Goal: Obtain resource: Obtain resource

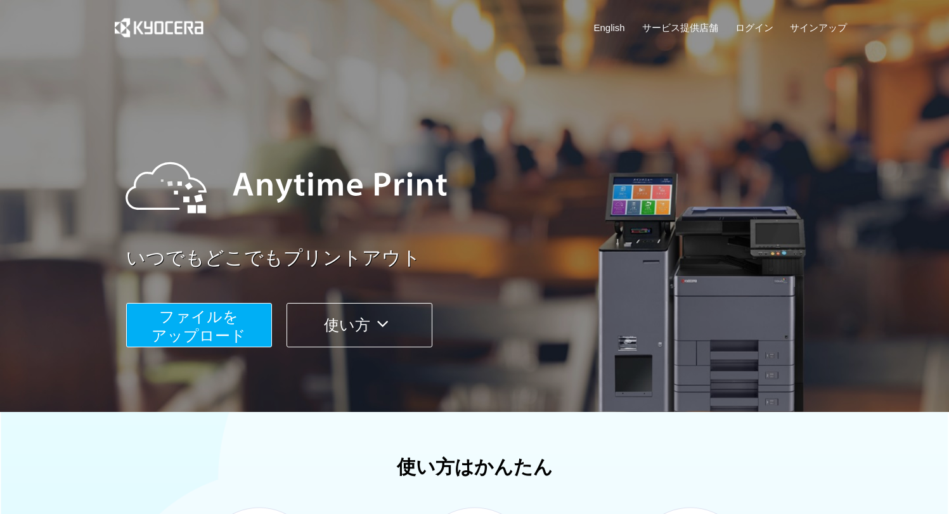
click at [225, 325] on span "ファイルを ​​アップロード" at bounding box center [199, 326] width 94 height 36
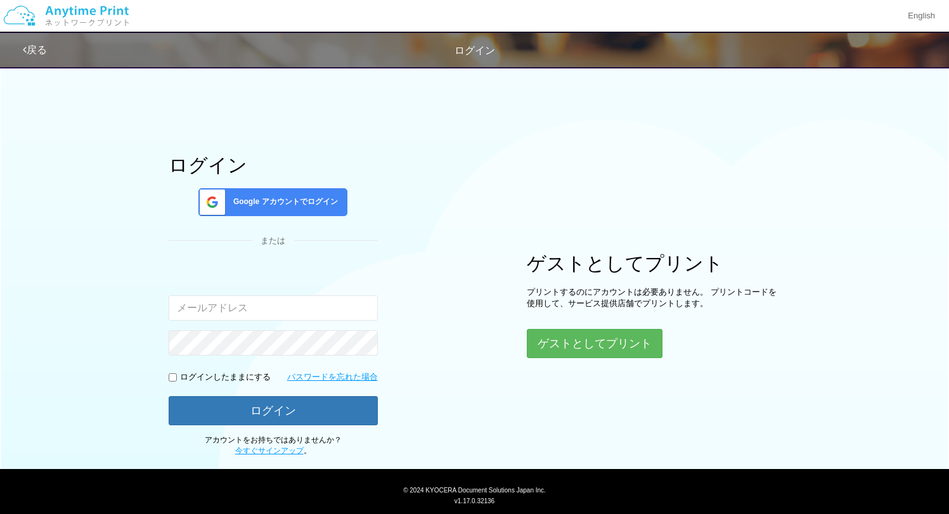
click at [238, 310] on input "email" at bounding box center [273, 308] width 209 height 25
type input "m"
click at [580, 354] on button "ゲストとしてプリント" at bounding box center [594, 344] width 134 height 28
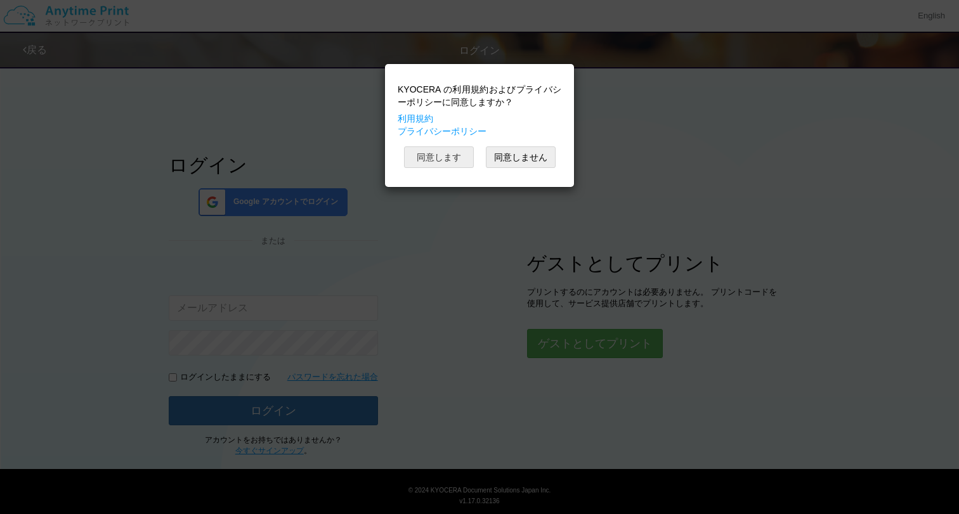
click at [455, 153] on button "同意します" at bounding box center [439, 158] width 70 height 22
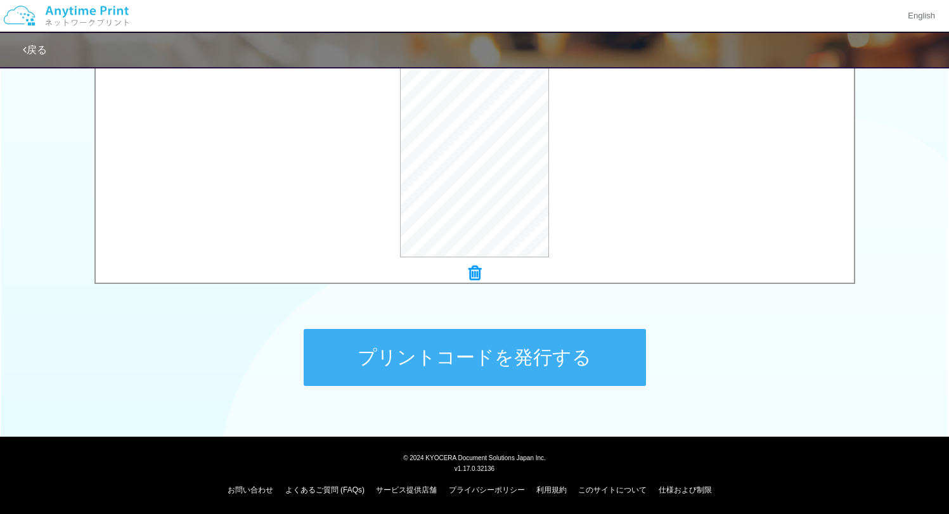
scroll to position [450, 0]
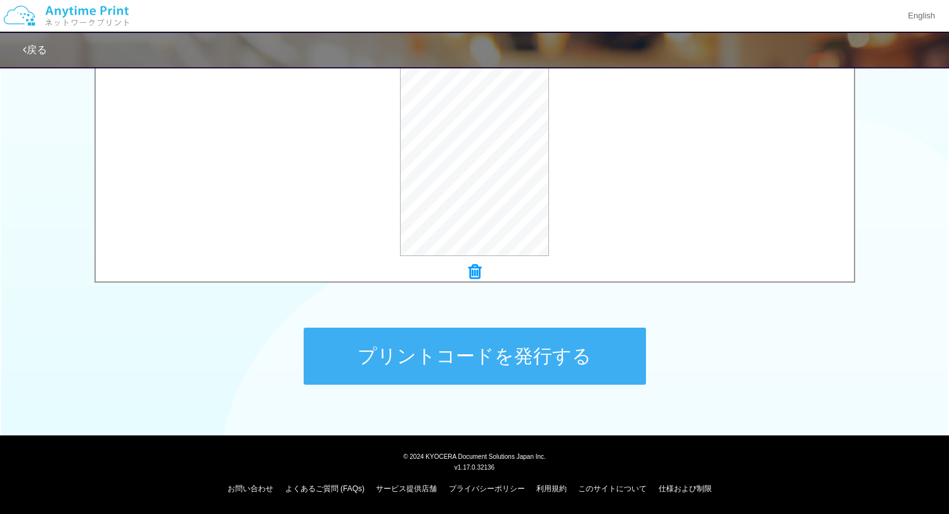
click at [446, 347] on button "プリントコードを発行する" at bounding box center [475, 356] width 342 height 57
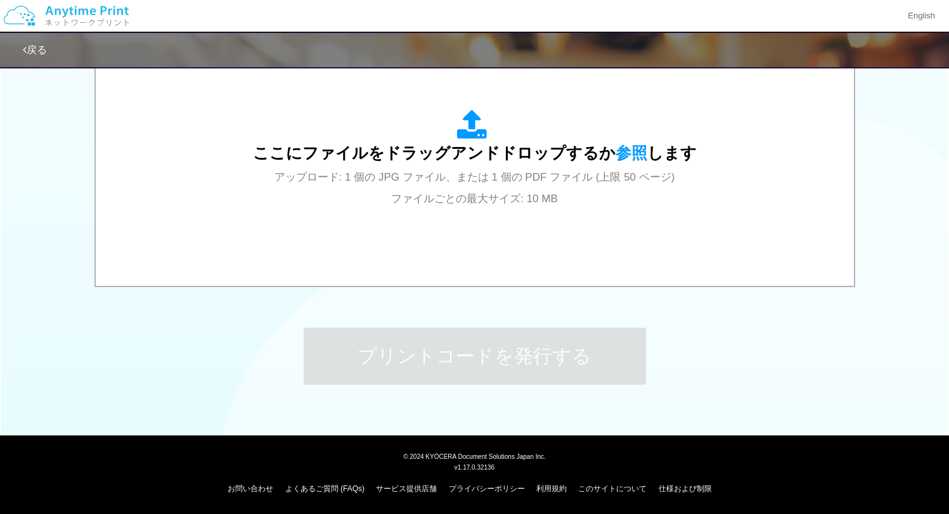
scroll to position [0, 0]
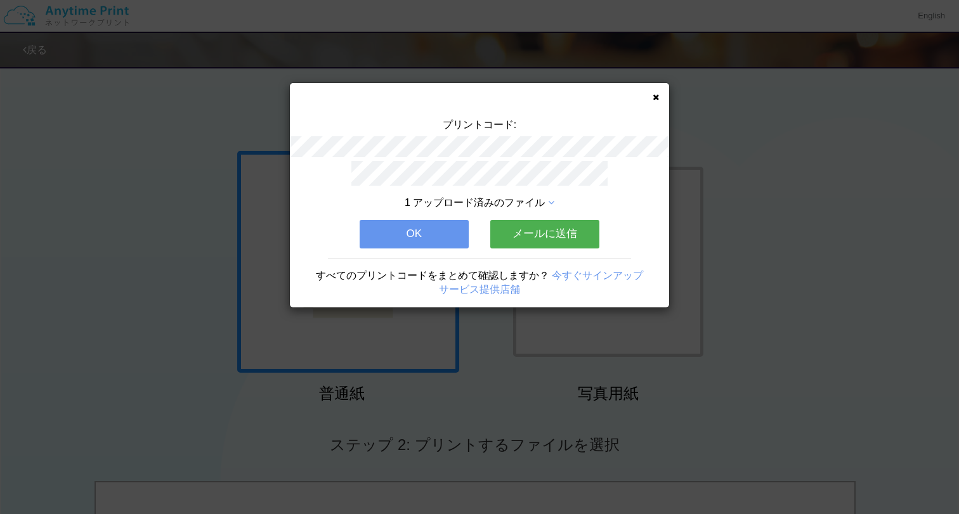
click at [528, 237] on button "メールに送信" at bounding box center [544, 234] width 109 height 28
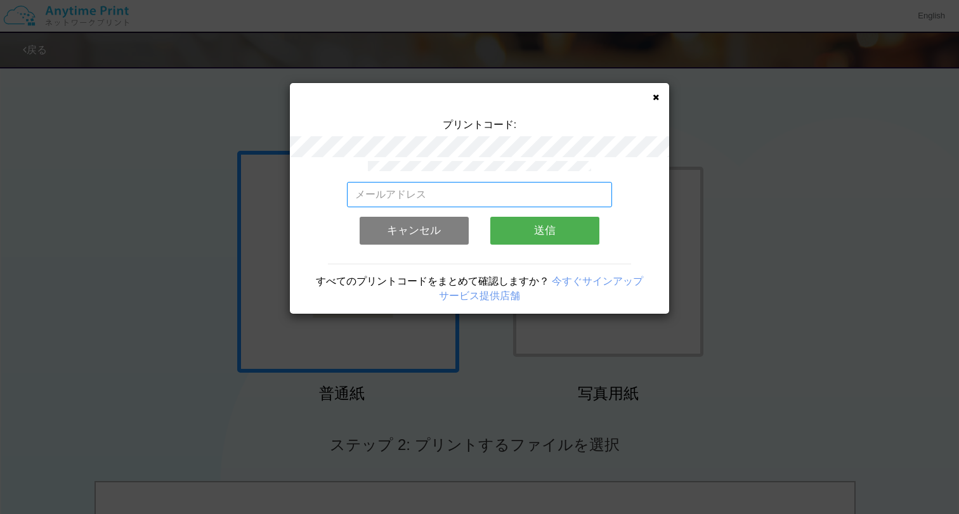
click at [450, 193] on input "email" at bounding box center [480, 194] width 266 height 25
type input "[EMAIL_ADDRESS][DOMAIN_NAME]"
click at [512, 233] on button "送信" at bounding box center [544, 231] width 109 height 28
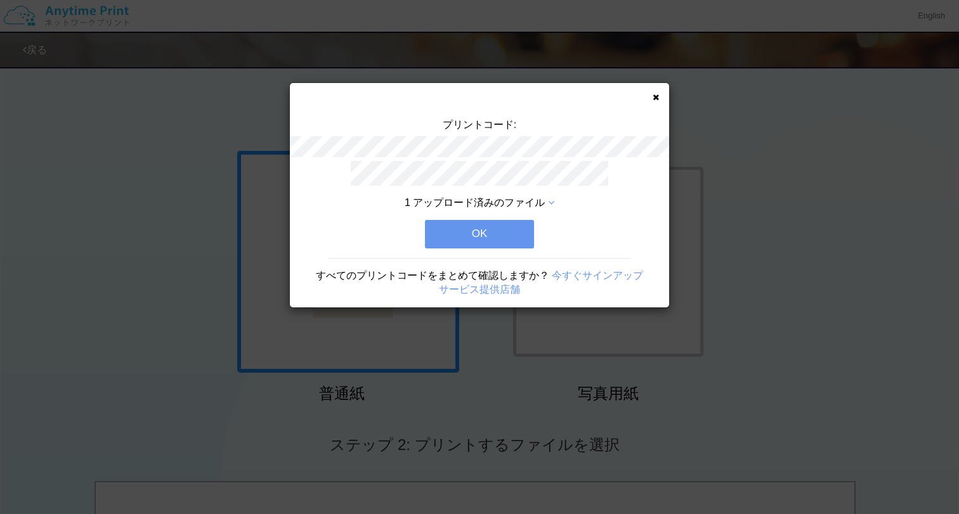
click at [509, 236] on button "OK" at bounding box center [479, 234] width 109 height 28
